Goal: Communication & Community: Connect with others

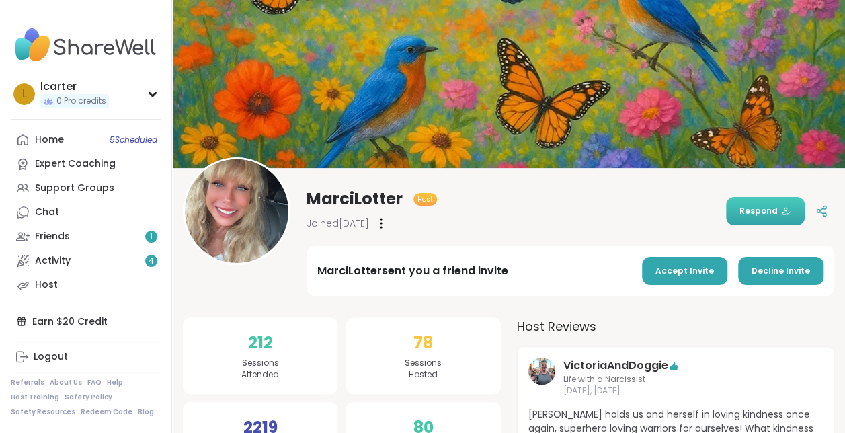
click at [756, 207] on span "Respond" at bounding box center [765, 211] width 52 height 12
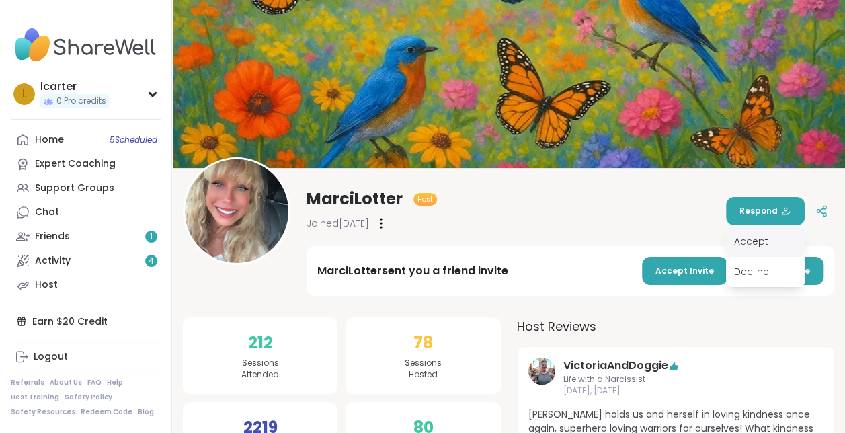
click at [757, 239] on div "Accept" at bounding box center [765, 242] width 79 height 30
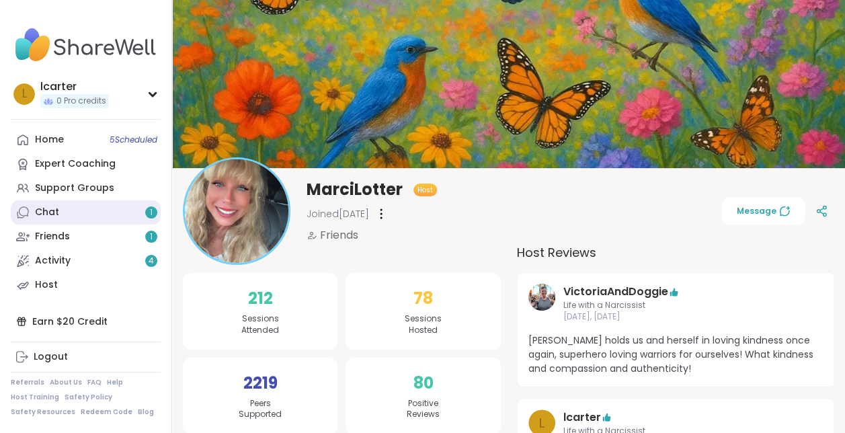
click at [102, 208] on link "Chat 1" at bounding box center [86, 212] width 150 height 24
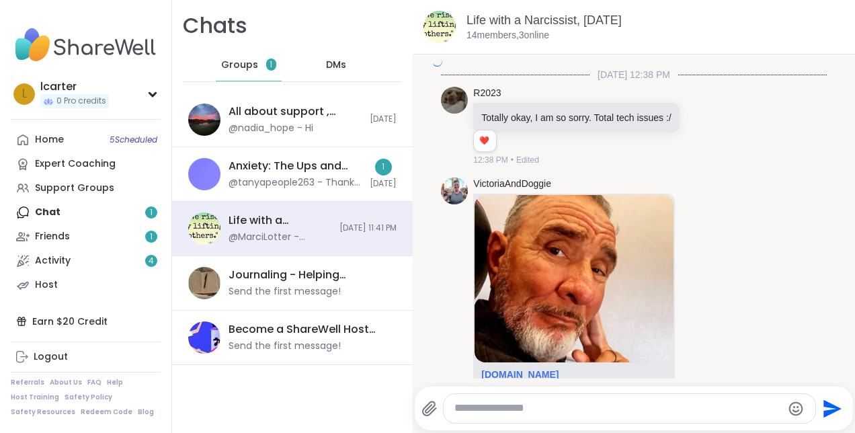
scroll to position [7650, 0]
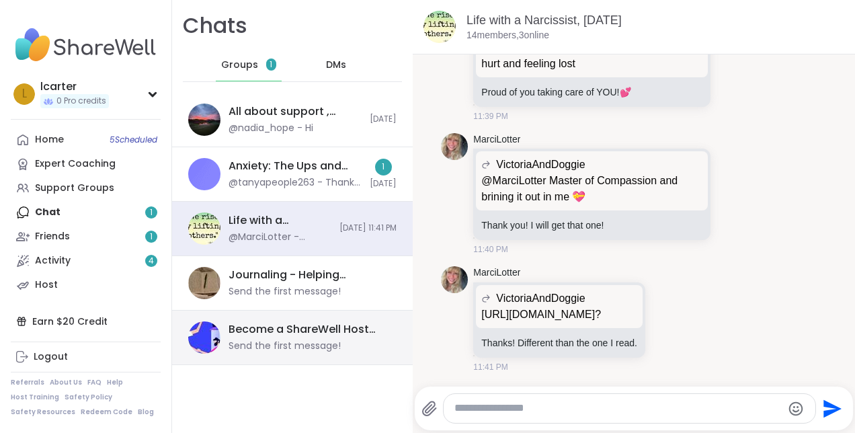
click at [277, 351] on div "Send the first message!" at bounding box center [285, 345] width 112 height 13
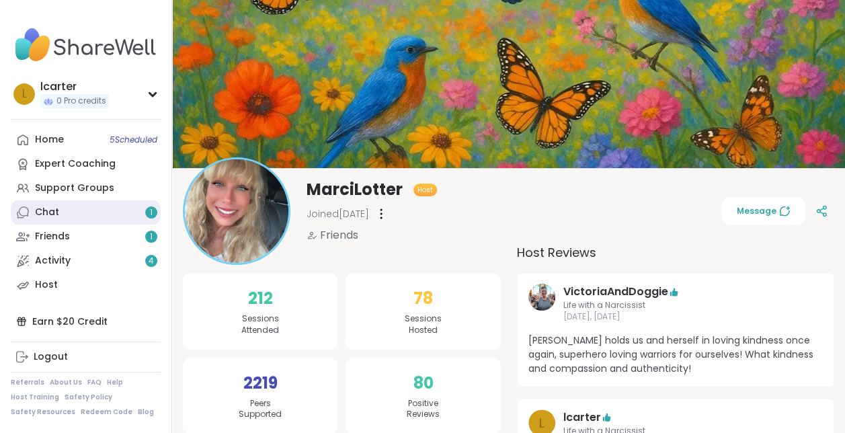
click at [46, 215] on div "Chat 1" at bounding box center [47, 212] width 24 height 13
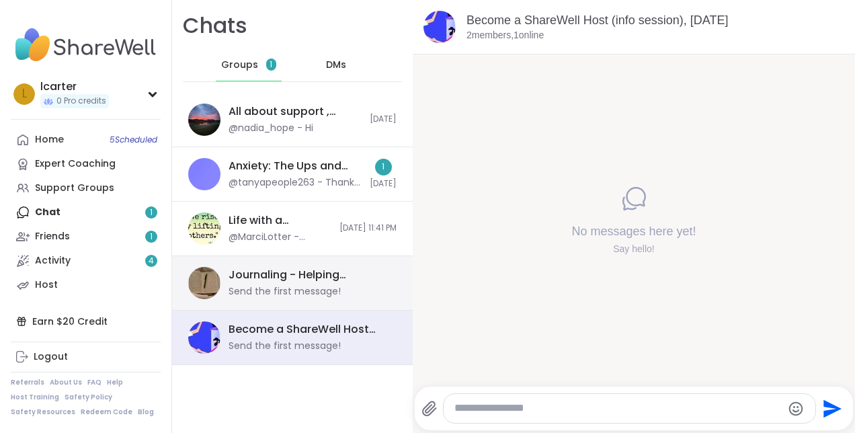
click at [317, 285] on div "Send the first message!" at bounding box center [285, 291] width 112 height 13
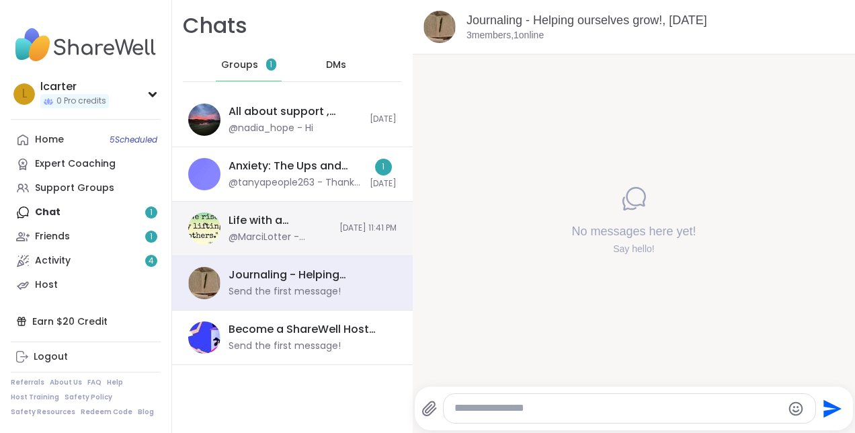
click at [305, 210] on div "Life with a Narcissist, [DATE] @MarciLotter - Thanks! Different than the one I …" at bounding box center [292, 229] width 241 height 54
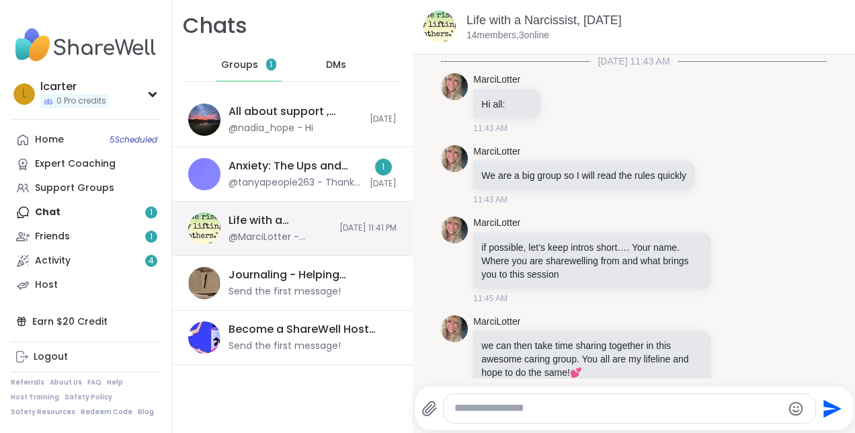
scroll to position [7650, 0]
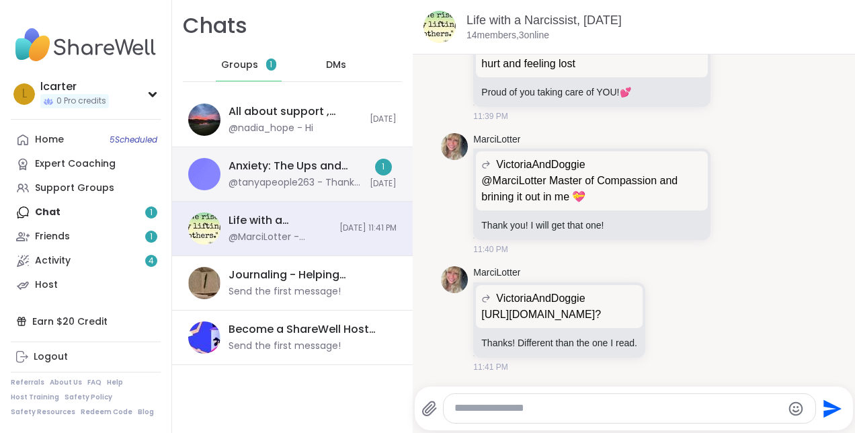
click at [295, 173] on div "Anxiety: The Ups and Downs, [DATE] @tanyapeople263 - Thank you all for sharing …" at bounding box center [295, 174] width 133 height 31
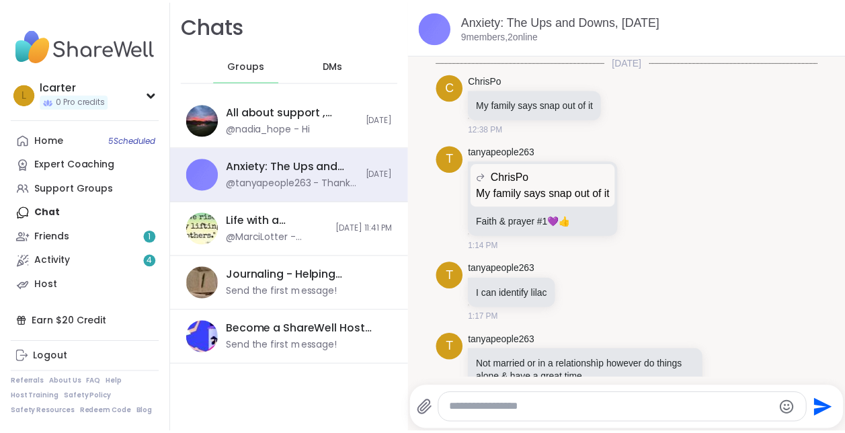
scroll to position [149, 0]
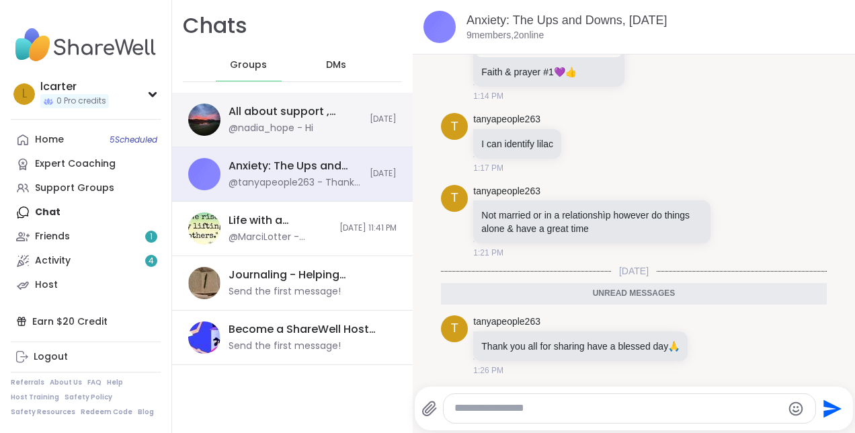
click at [254, 112] on div "All about support , [DATE]" at bounding box center [295, 111] width 133 height 15
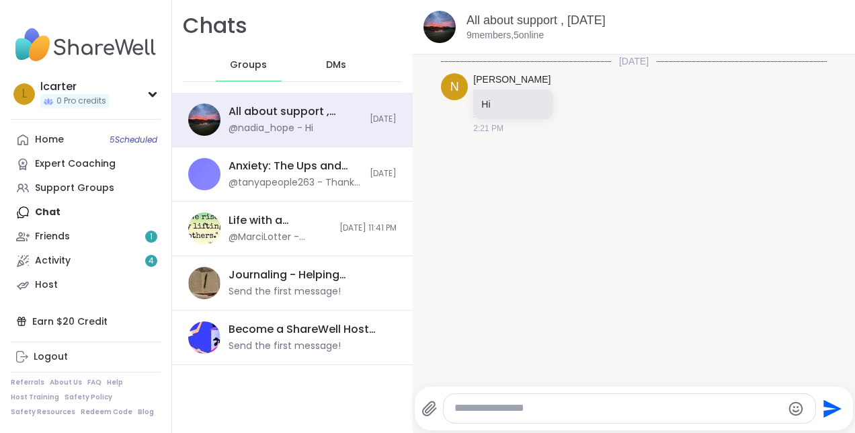
click at [529, 410] on textarea "Type your message" at bounding box center [617, 408] width 327 height 14
type textarea "*"
type textarea "**********"
click at [824, 413] on icon "Send" at bounding box center [833, 408] width 18 height 18
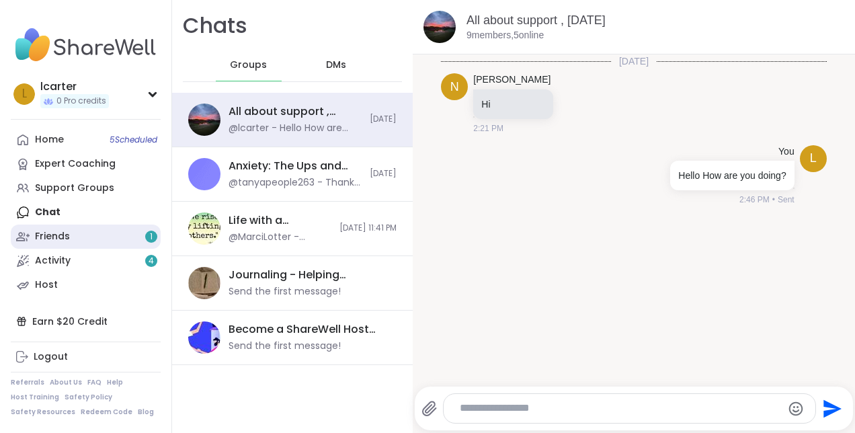
click at [85, 235] on link "Friends 1" at bounding box center [86, 237] width 150 height 24
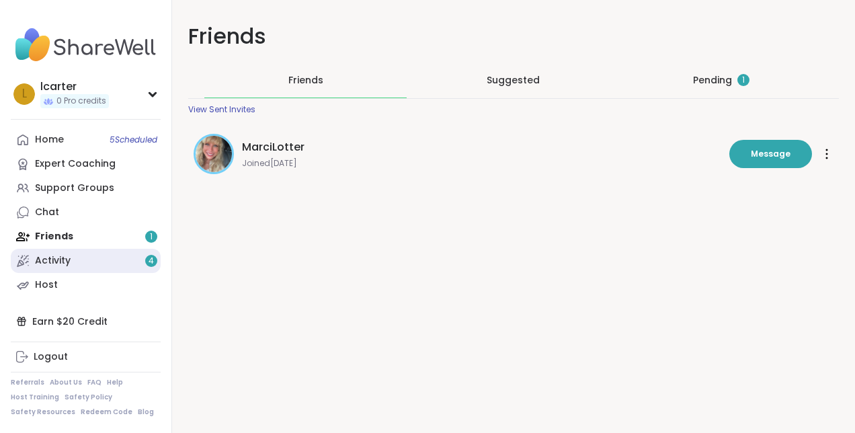
click at [75, 261] on link "Activity 4" at bounding box center [86, 261] width 150 height 24
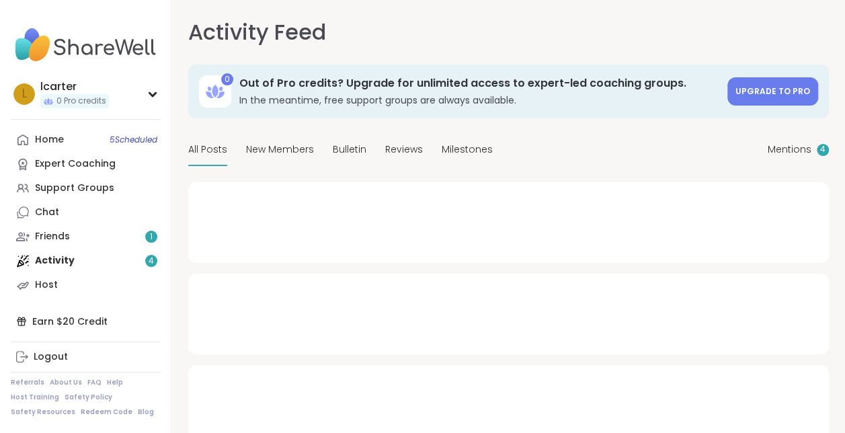
type textarea "*"
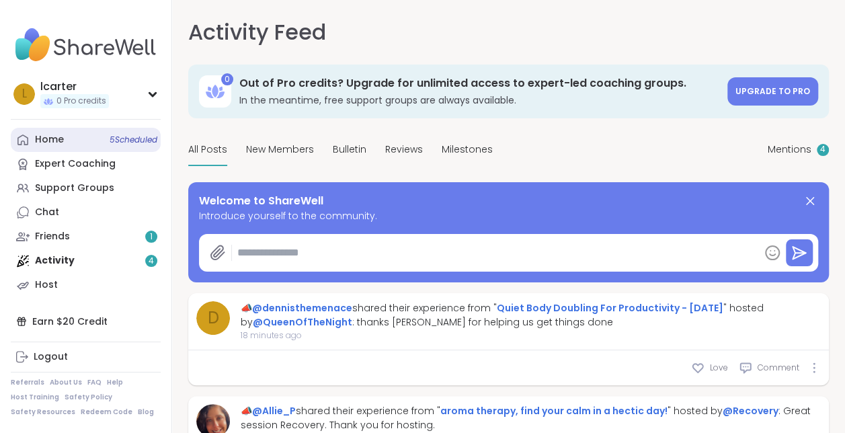
click at [81, 138] on link "Home 5 Scheduled" at bounding box center [86, 140] width 150 height 24
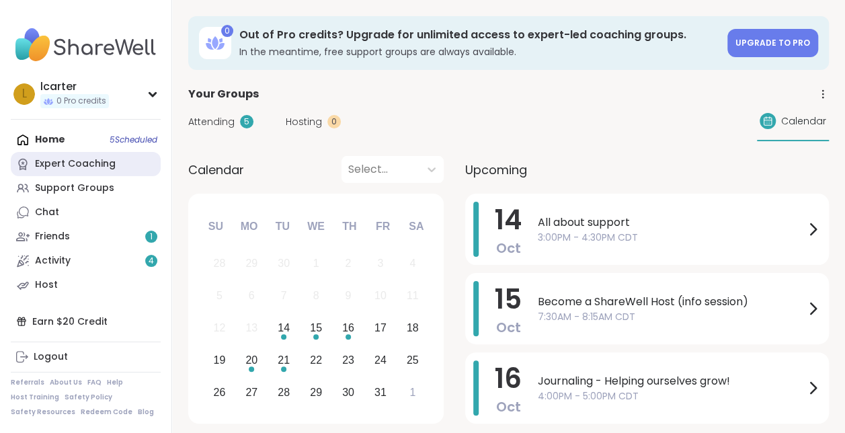
click at [88, 171] on link "Expert Coaching" at bounding box center [86, 164] width 150 height 24
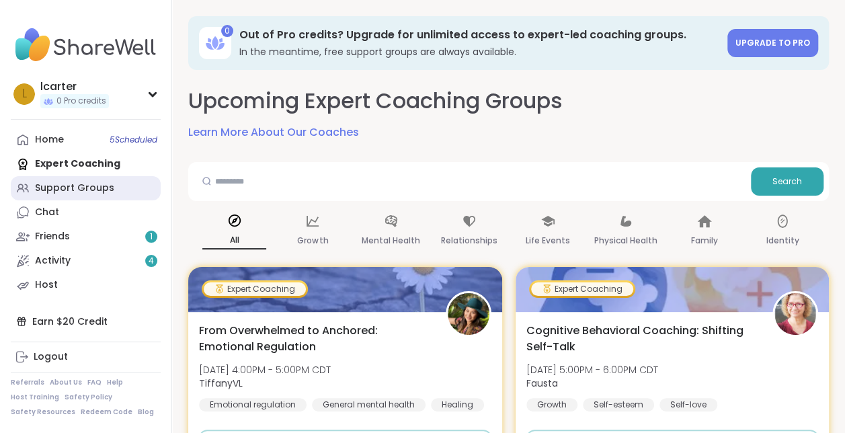
click at [66, 189] on div "Support Groups" at bounding box center [74, 187] width 79 height 13
